Goal: Check status: Check status

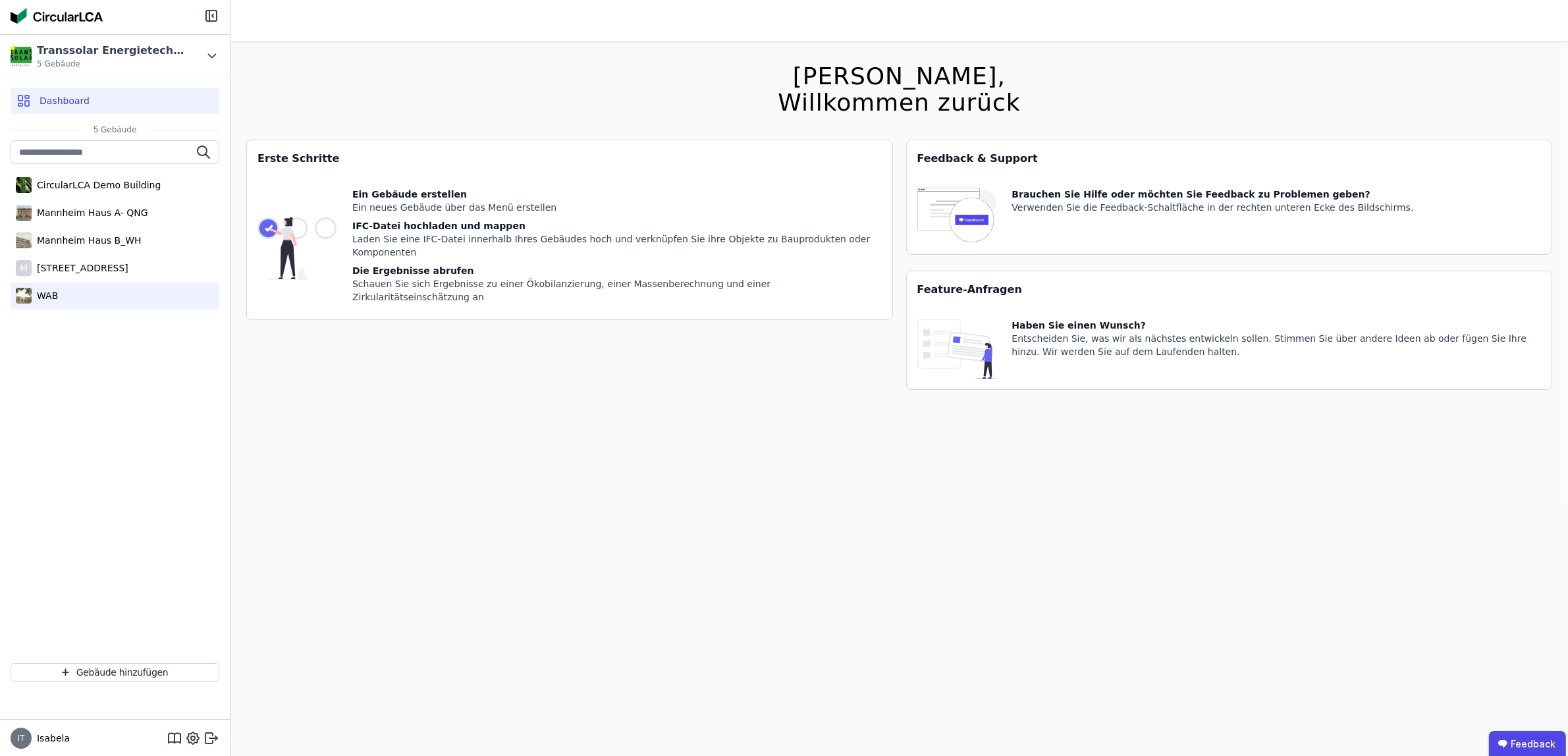
click at [51, 295] on div "WAB" at bounding box center [45, 295] width 27 height 13
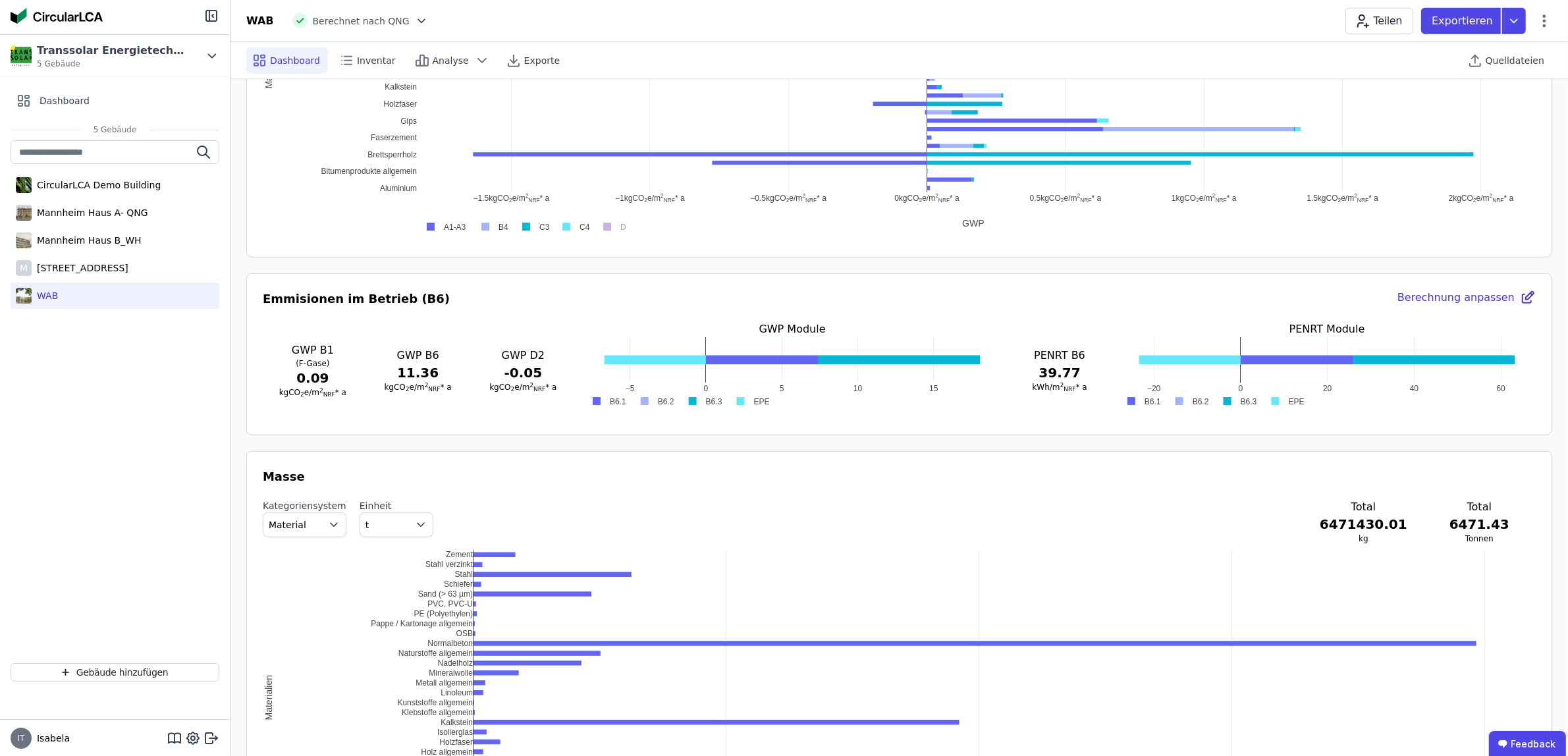
scroll to position [823, 0]
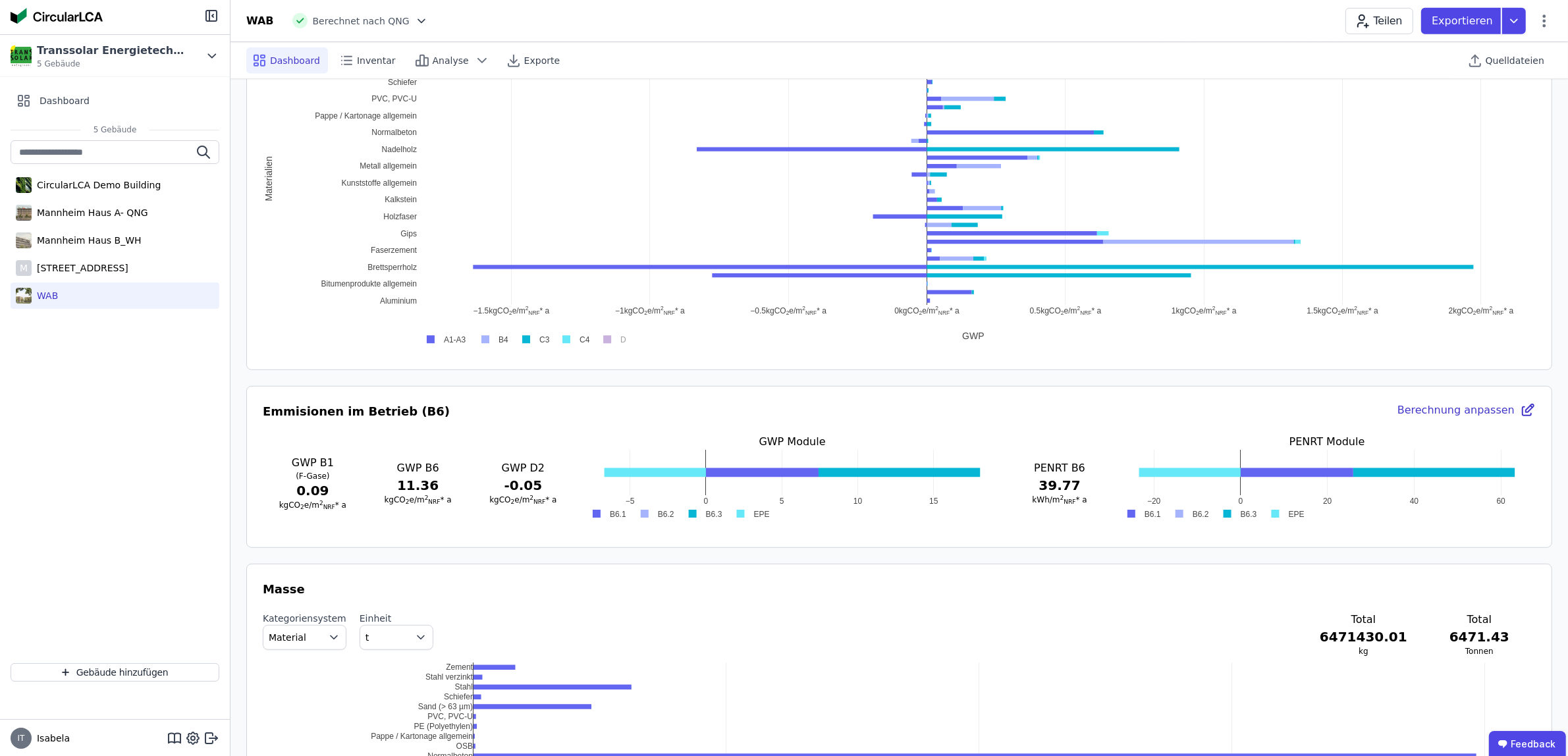
click at [1041, 415] on div "Berechnung anpassen" at bounding box center [1467, 411] width 138 height 19
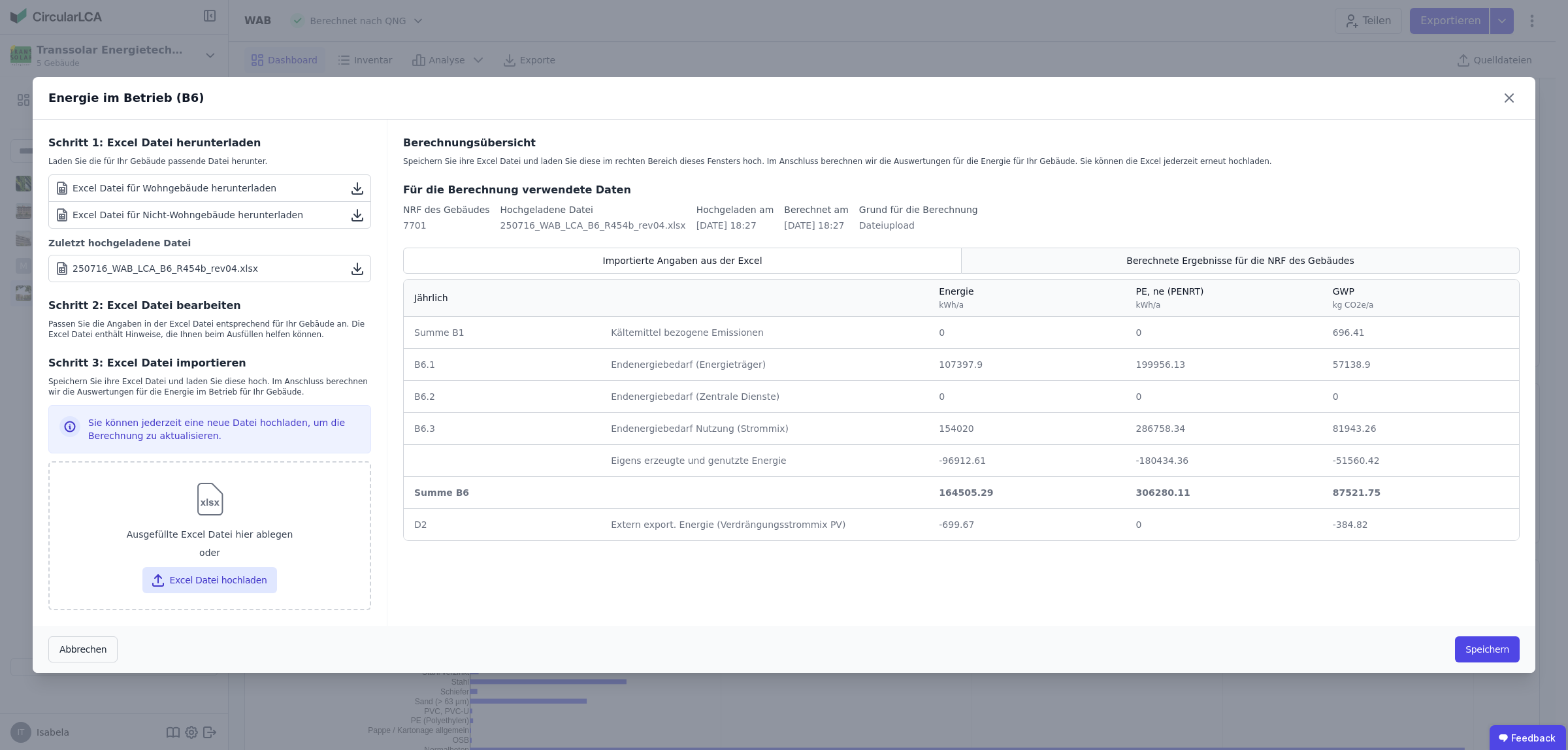
click at [1032, 272] on div "Berechnete Ergebnisse für die NRF des Gebäudes" at bounding box center [1240, 261] width 558 height 26
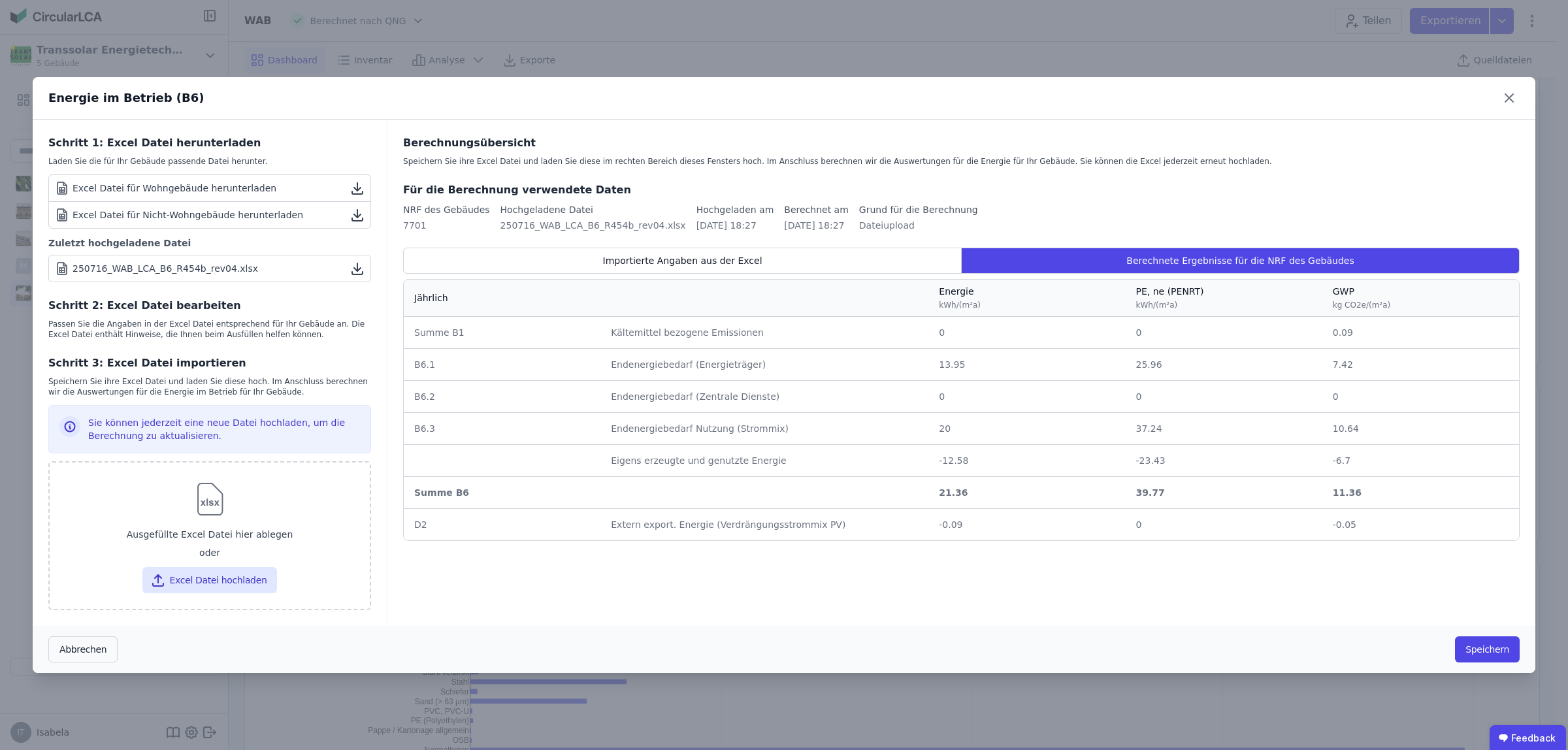
drag, startPoint x: 942, startPoint y: 364, endPoint x: 964, endPoint y: 364, distance: 22.0
click at [964, 364] on div "13.95" at bounding box center [1026, 364] width 176 height 13
click at [1032, 95] on icon at bounding box center [1509, 98] width 8 height 8
